Goal: Information Seeking & Learning: Understand process/instructions

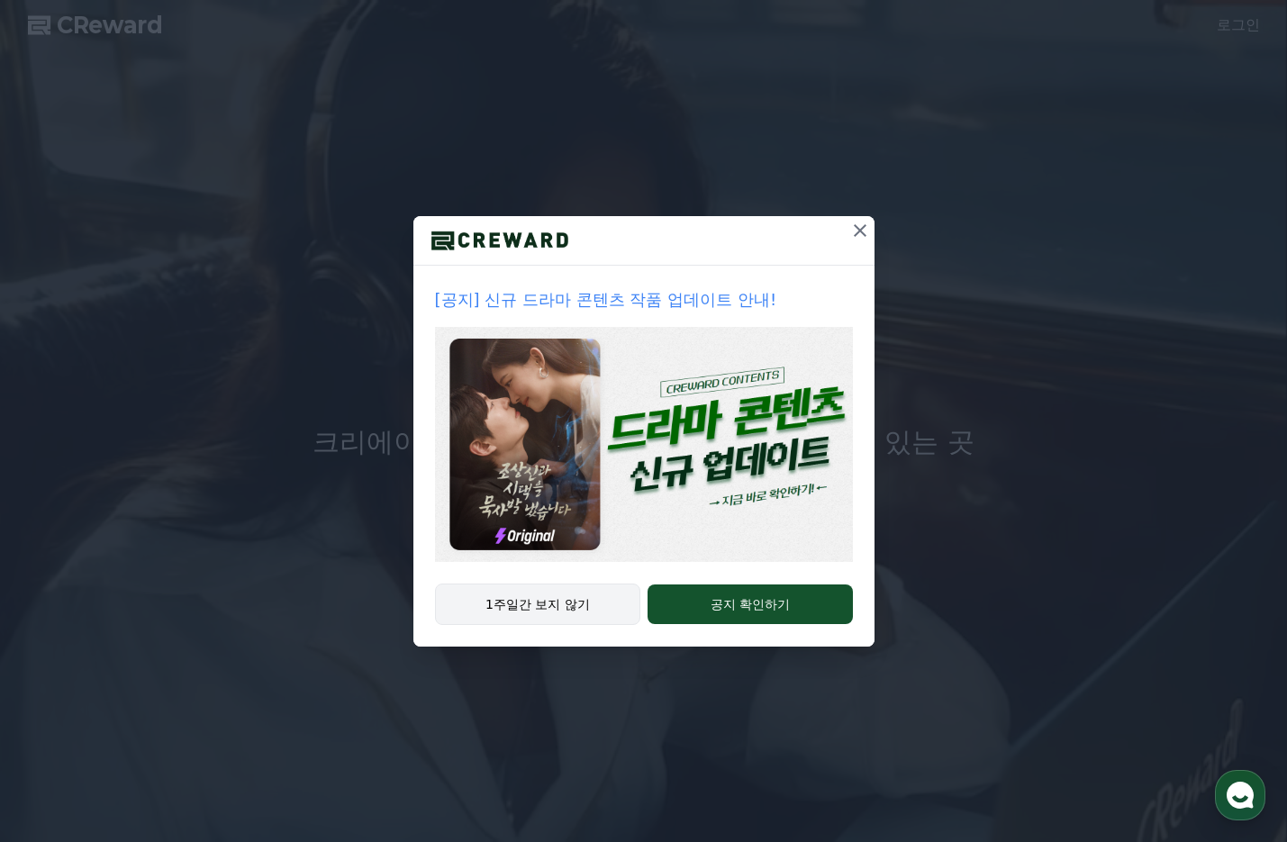
click at [555, 614] on button "1주일간 보지 않기" at bounding box center [538, 603] width 206 height 41
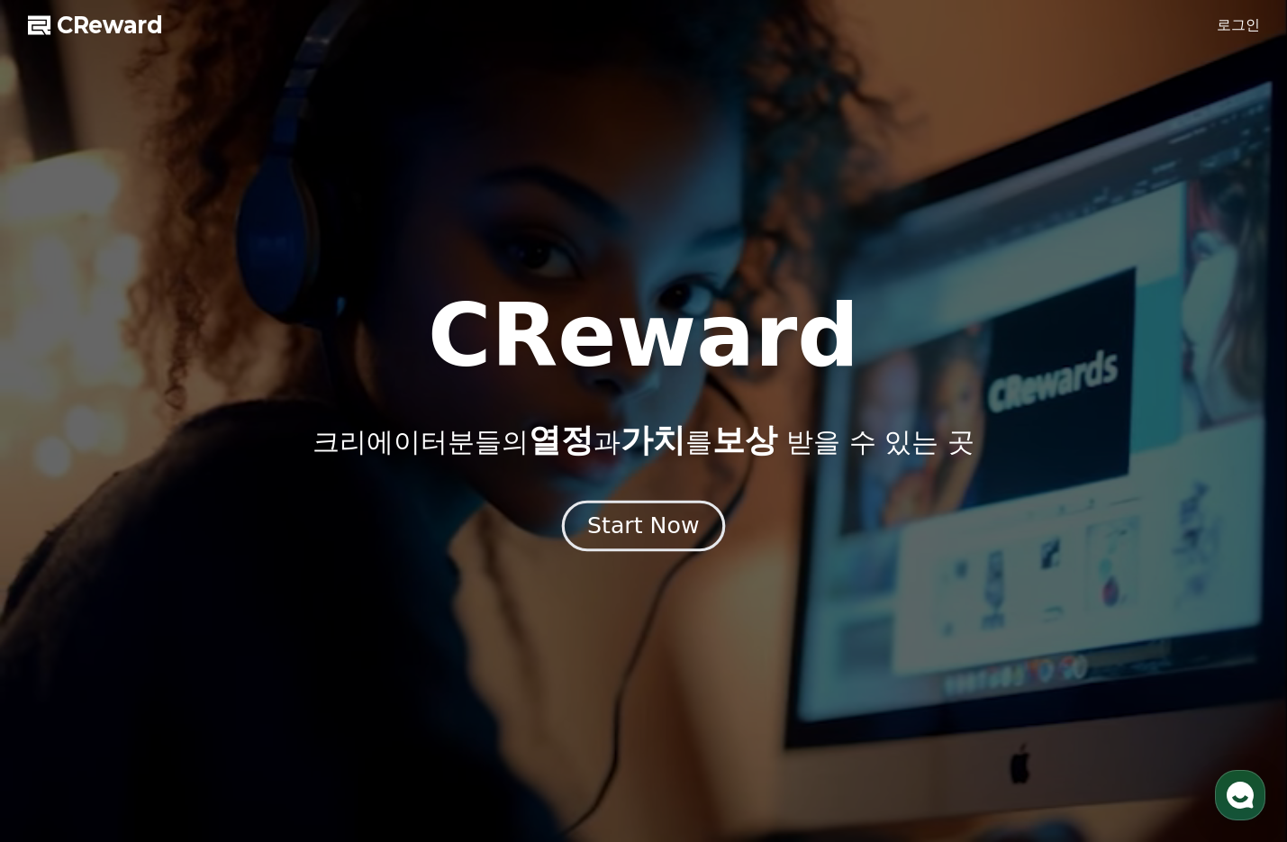
click at [629, 531] on div "Start Now" at bounding box center [643, 525] width 112 height 31
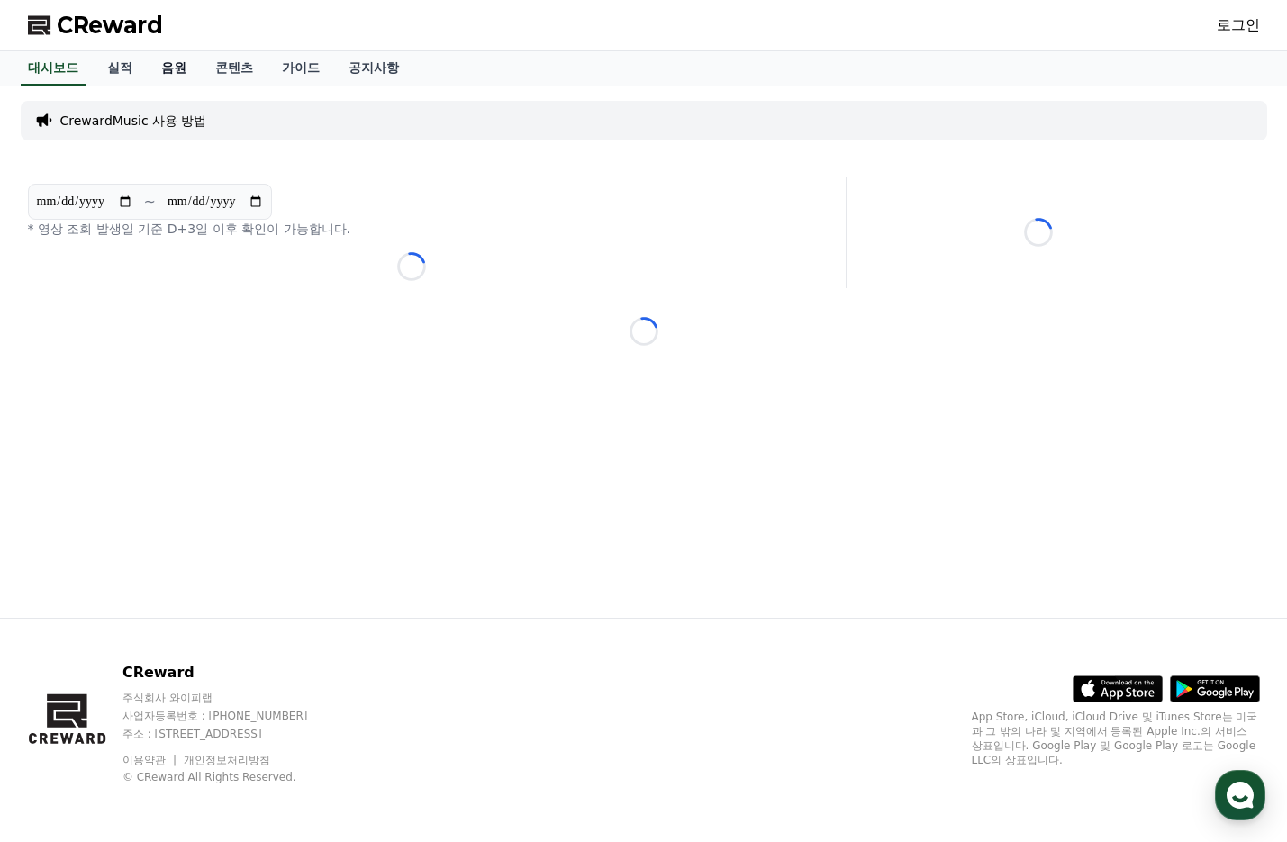
click at [175, 77] on link "음원" at bounding box center [174, 68] width 54 height 34
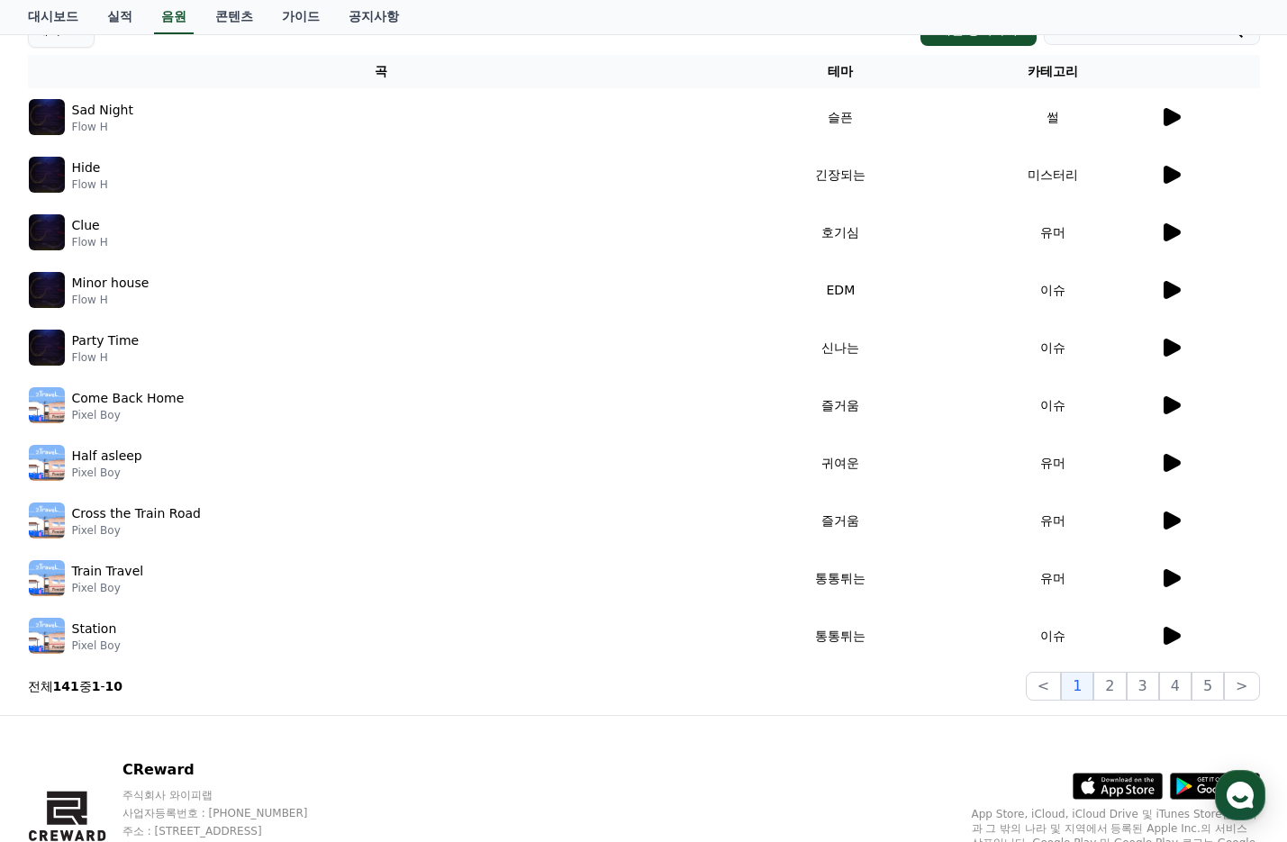
scroll to position [339, 0]
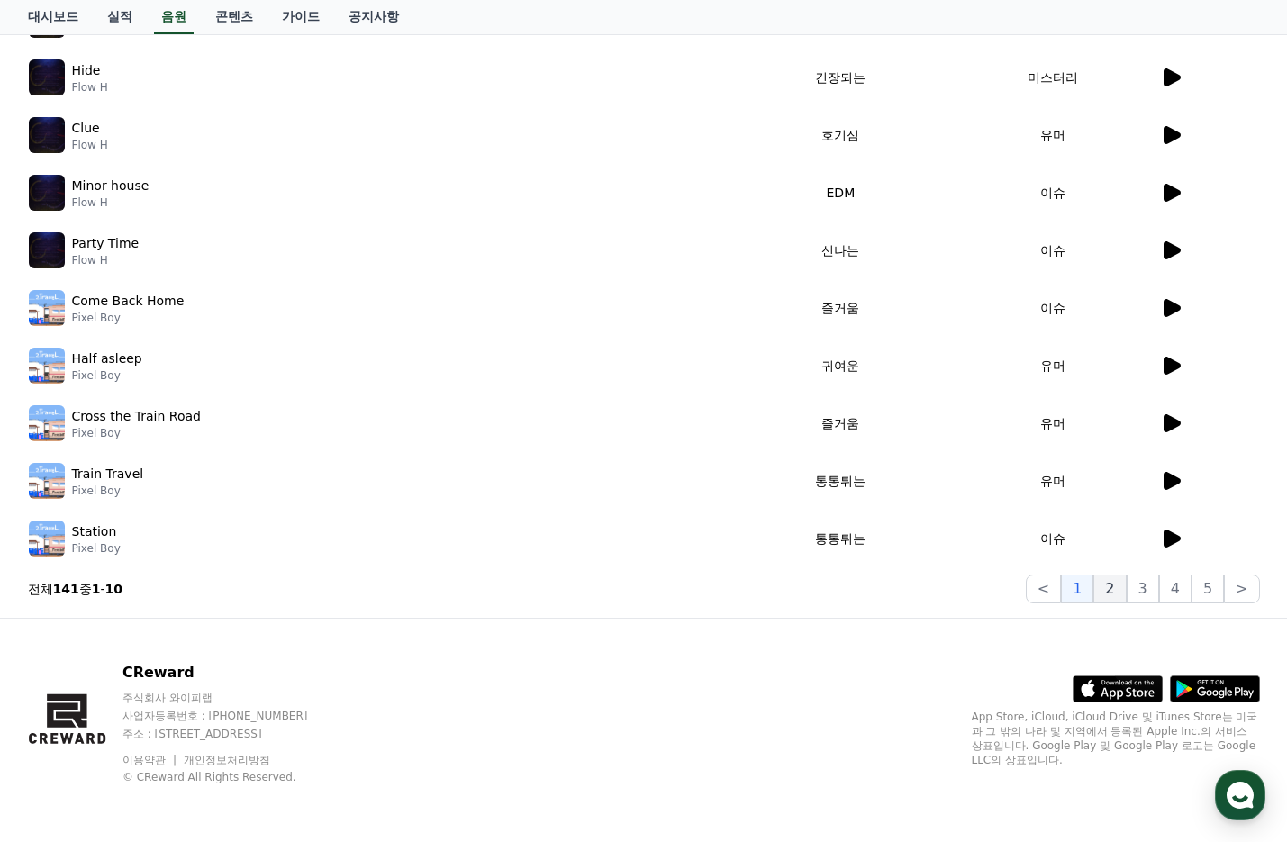
click at [1130, 581] on button "2" at bounding box center [1142, 588] width 32 height 29
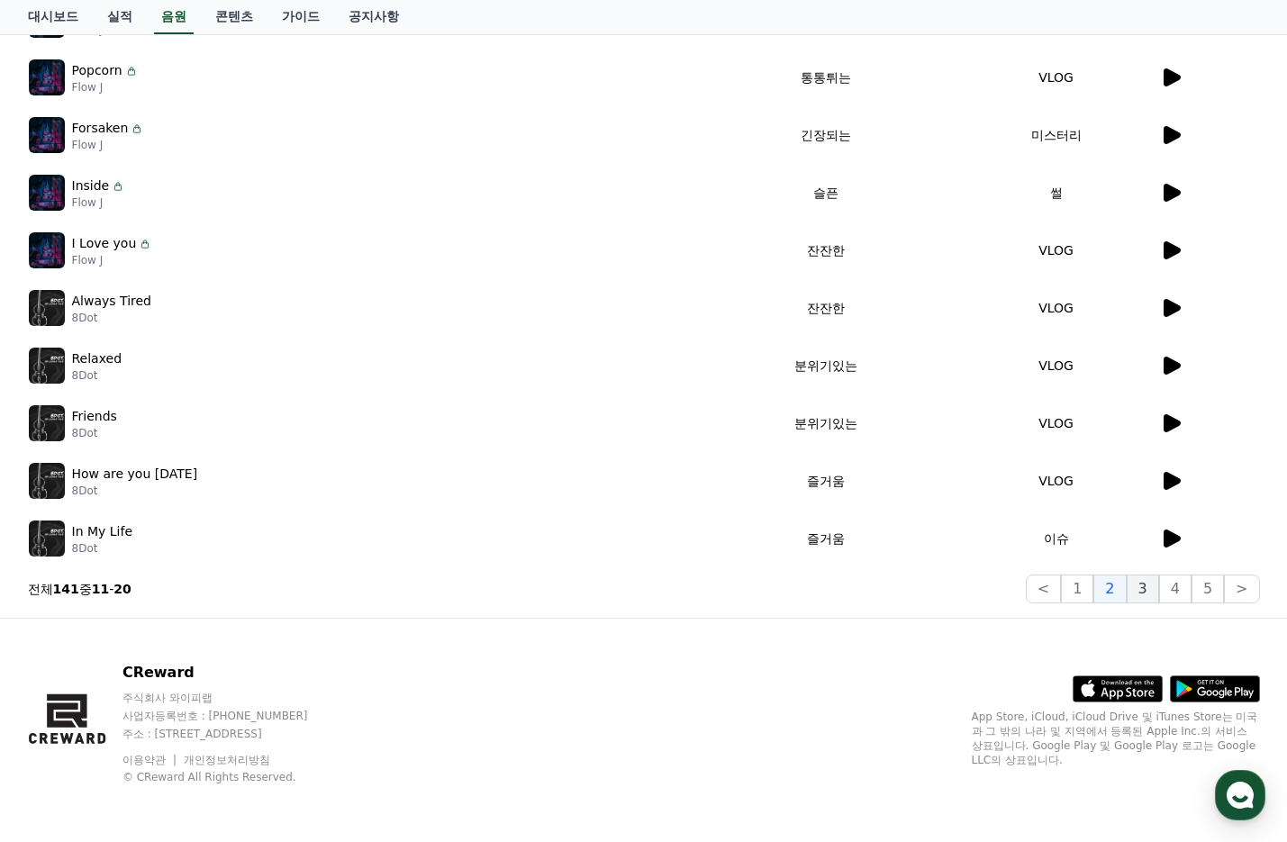
click at [1191, 587] on button "3" at bounding box center [1207, 588] width 32 height 29
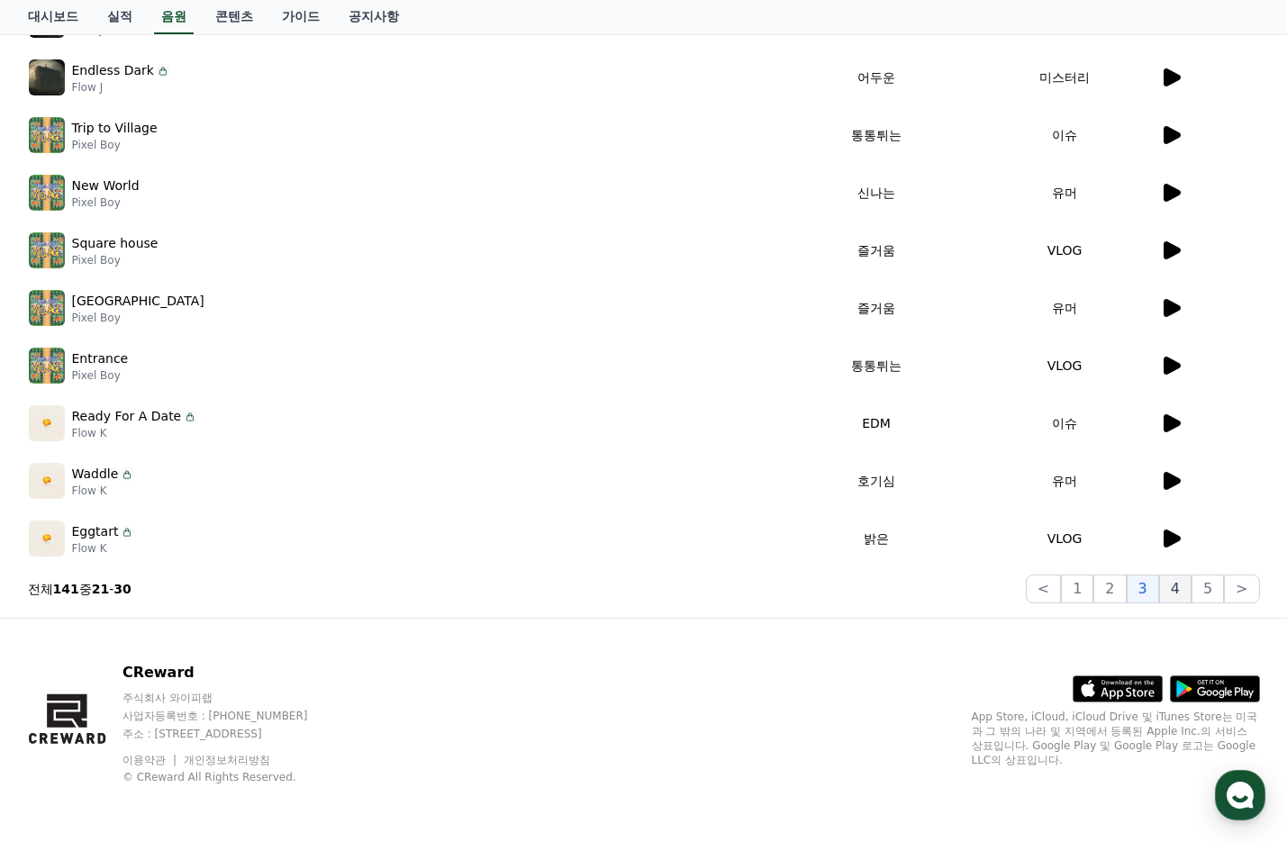
click at [1188, 590] on button "4" at bounding box center [1175, 588] width 32 height 29
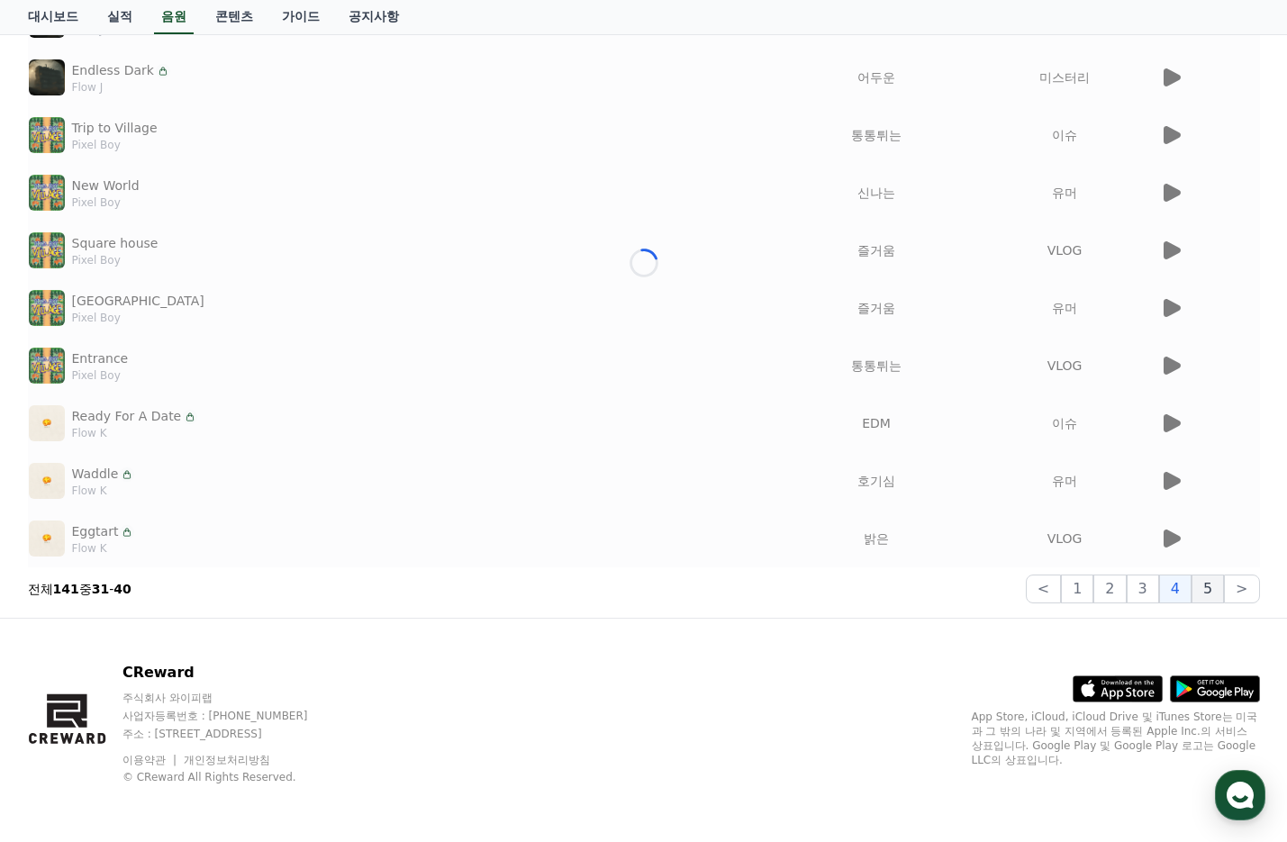
click at [1208, 591] on button "5" at bounding box center [1207, 588] width 32 height 29
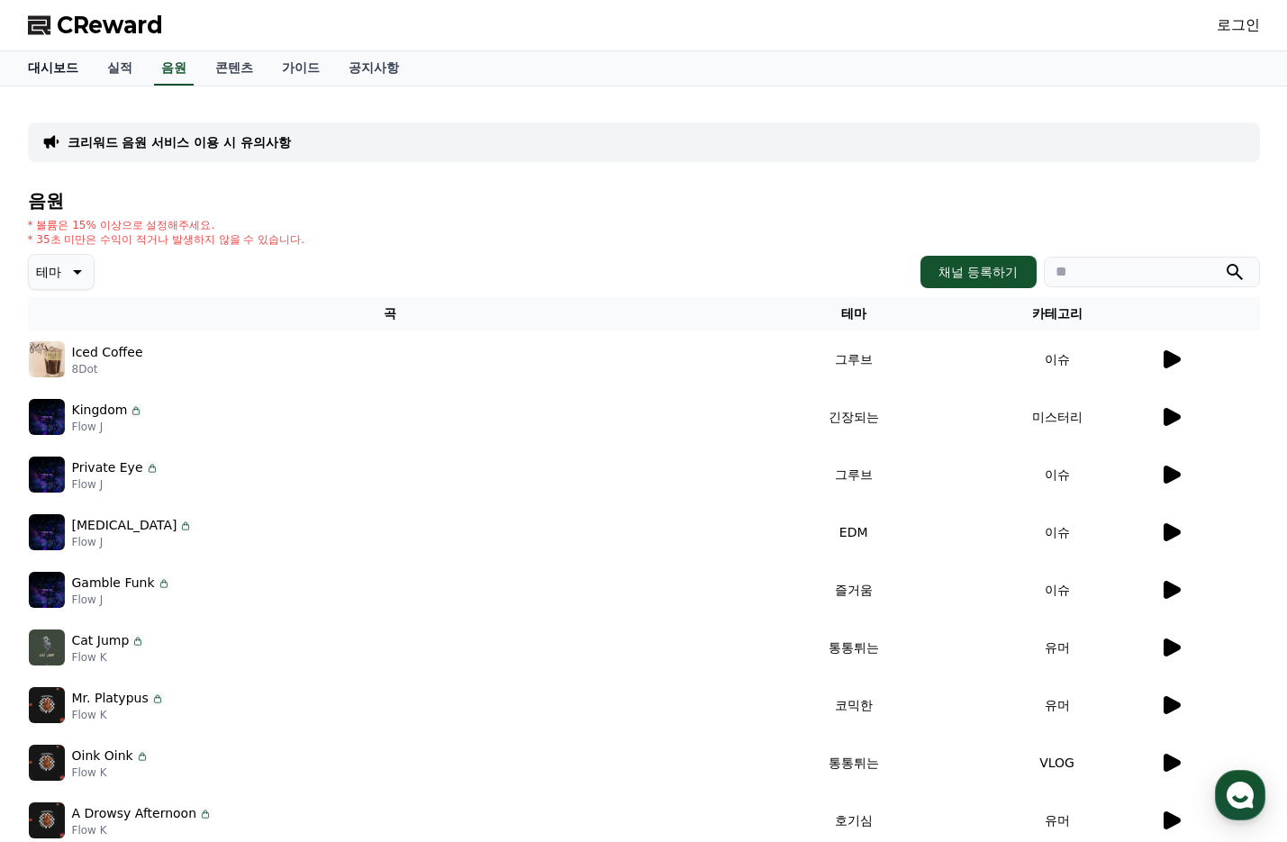
click at [68, 63] on link "대시보드" at bounding box center [53, 68] width 79 height 34
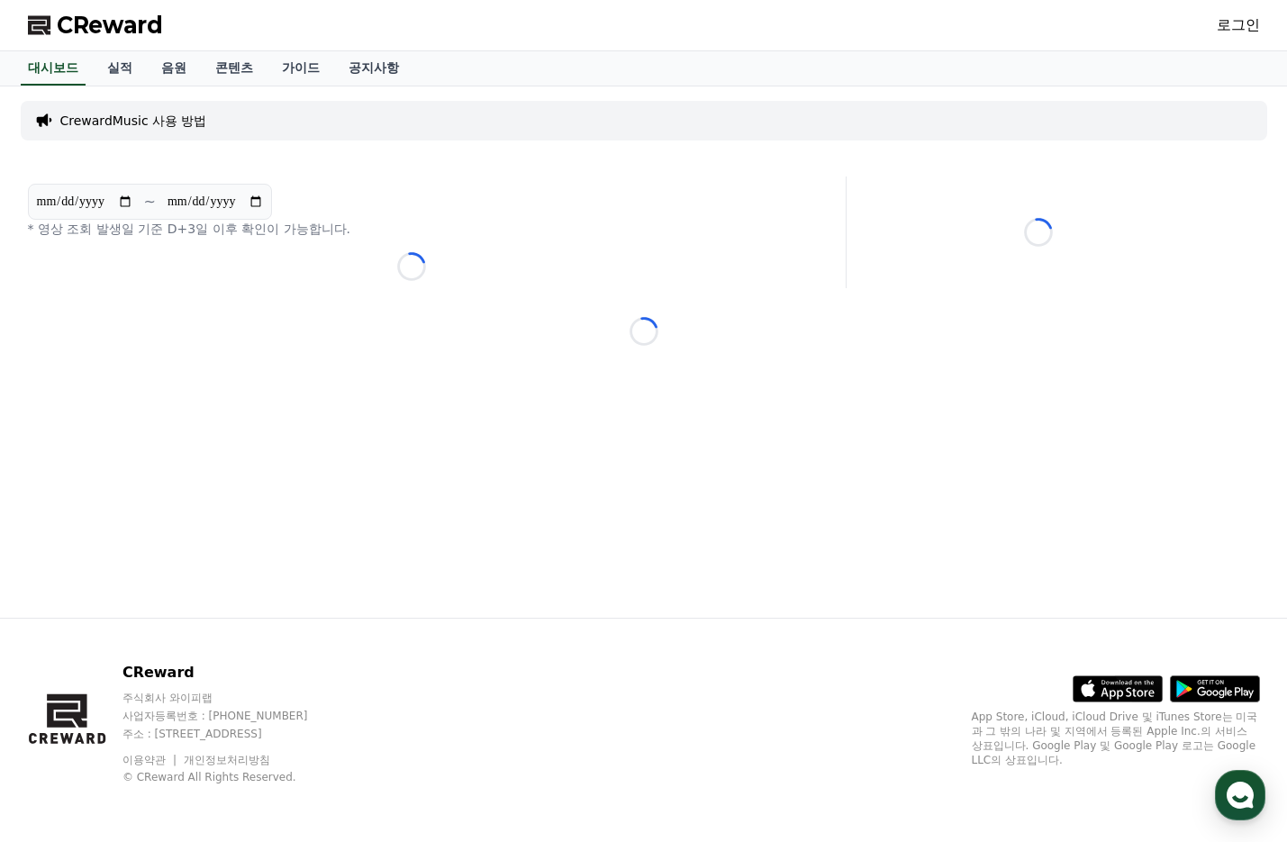
click at [171, 122] on p "CrewardMusic 사용 방법" at bounding box center [133, 121] width 147 height 18
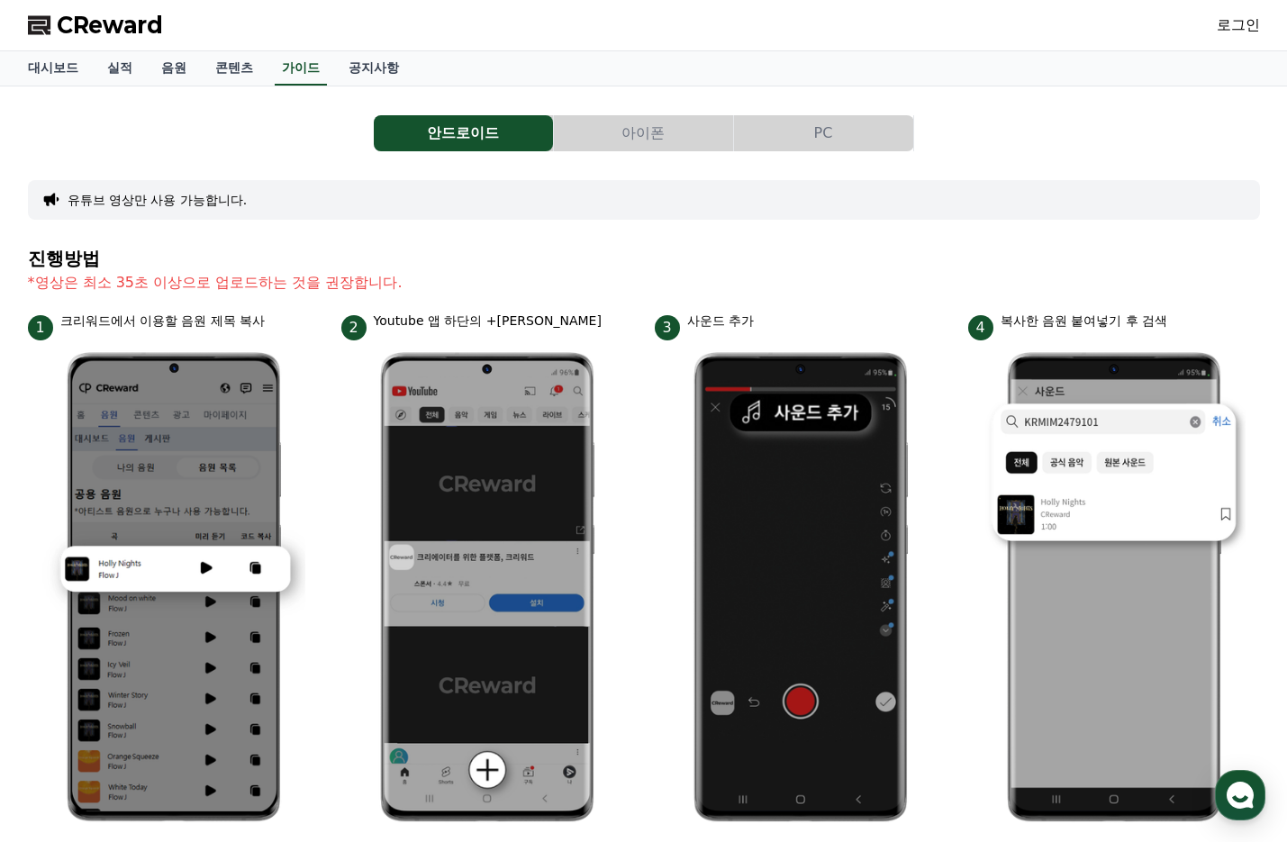
click at [319, 284] on p "*영상은 최소 35초 이상으로 업로드하는 것을 권장합니다." at bounding box center [644, 283] width 1232 height 22
click at [320, 285] on p "*영상은 최소 35초 이상으로 업로드하는 것을 권장합니다." at bounding box center [644, 283] width 1232 height 22
drag, startPoint x: 320, startPoint y: 285, endPoint x: 247, endPoint y: 233, distance: 89.2
click at [321, 285] on p "*영상은 최소 35초 이상으로 업로드하는 것을 권장합니다." at bounding box center [644, 283] width 1232 height 22
click at [125, 59] on link "실적" at bounding box center [120, 68] width 54 height 34
